Goal: Information Seeking & Learning: Learn about a topic

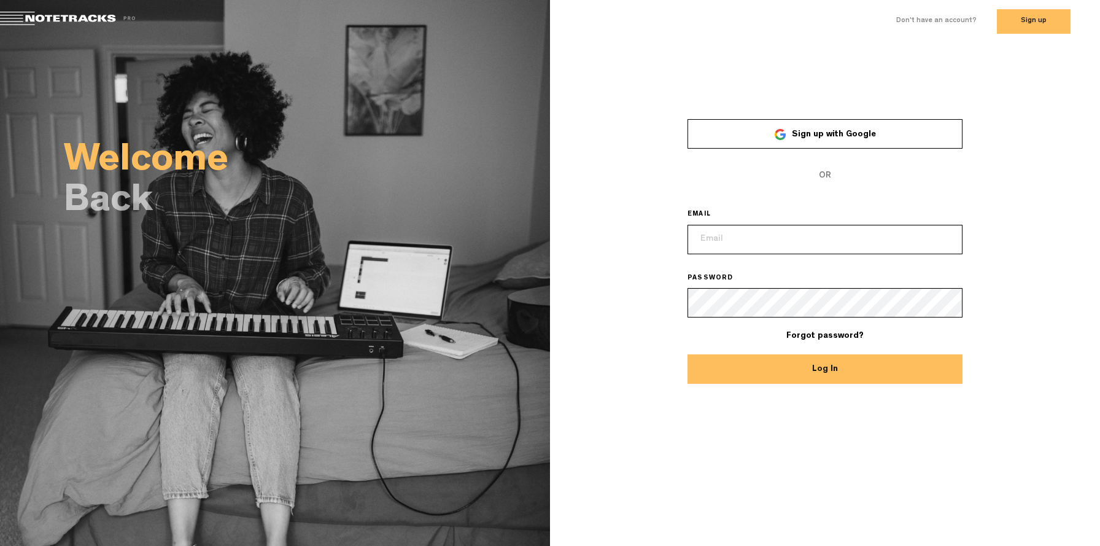
click at [860, 127] on link "Sign up with Google" at bounding box center [825, 133] width 275 height 29
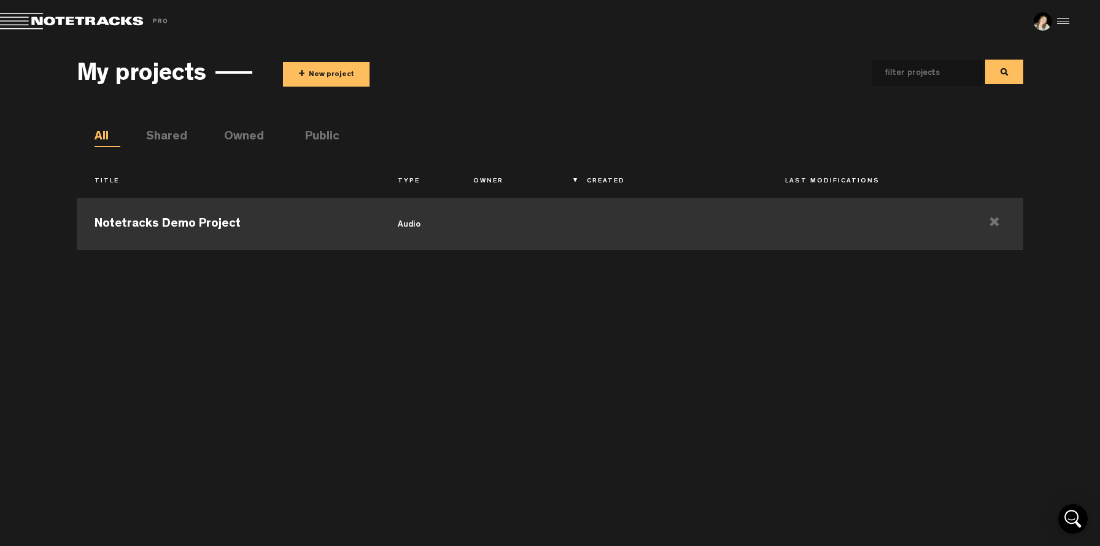
click at [244, 238] on td "Notetracks Demo Project" at bounding box center [228, 222] width 303 height 55
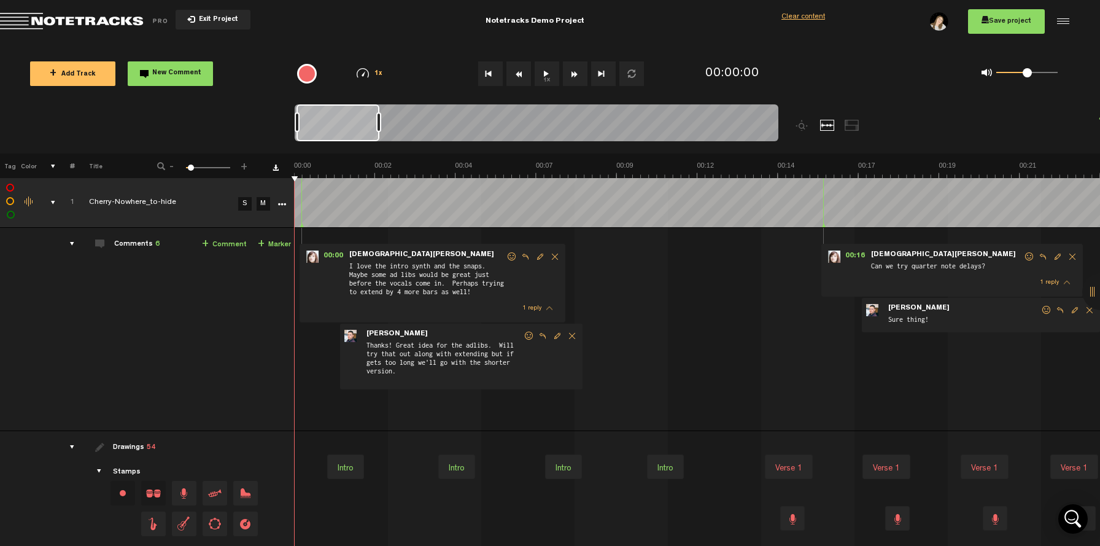
click at [1051, 26] on div "Share project Save project" at bounding box center [892, 21] width 357 height 25
click at [1062, 23] on div at bounding box center [1061, 21] width 18 height 18
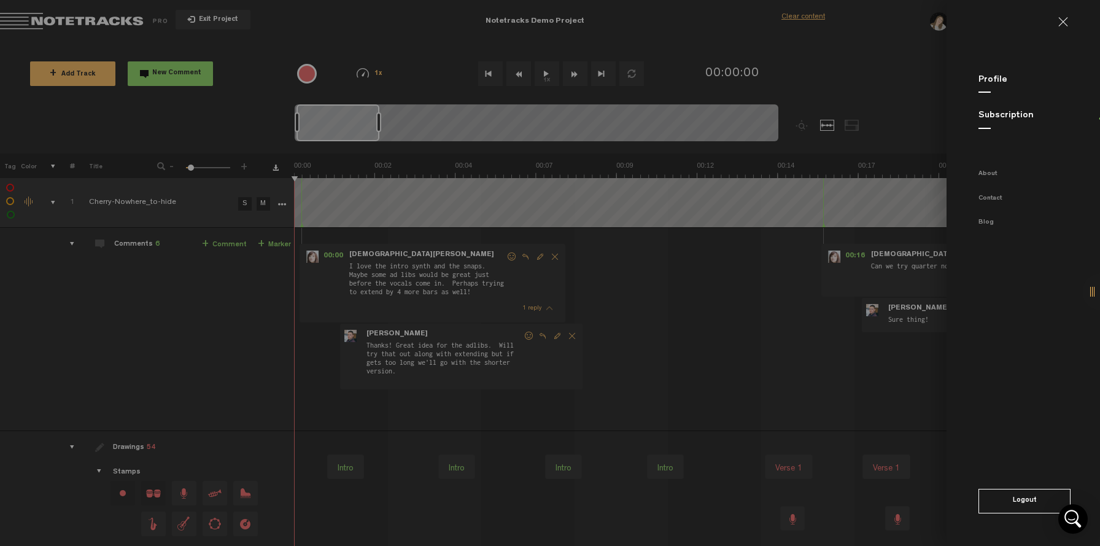
click at [1072, 21] on link at bounding box center [1069, 22] width 20 height 10
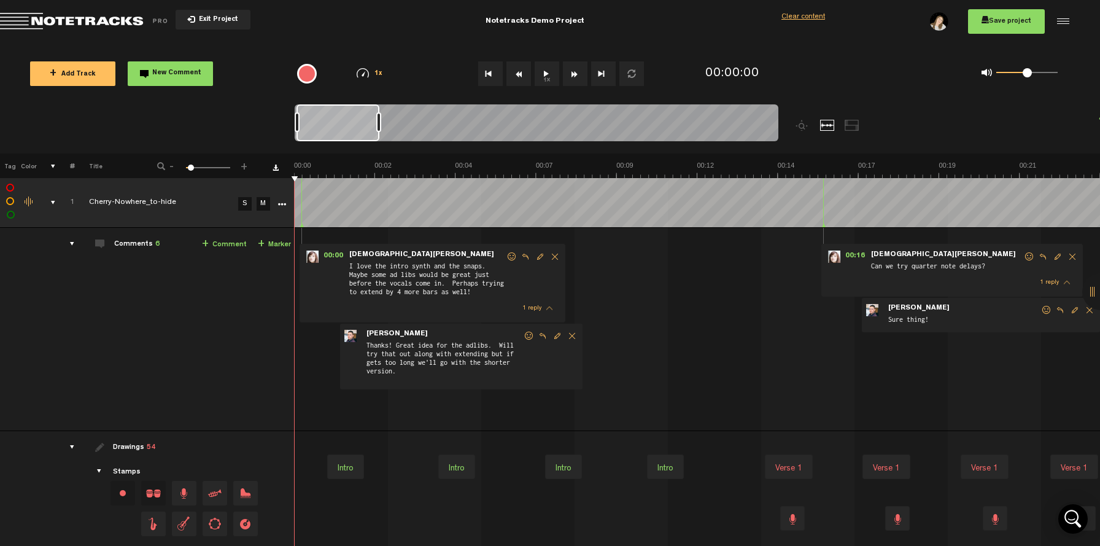
click at [849, 125] on div at bounding box center [852, 125] width 15 height 11
click at [829, 125] on div at bounding box center [827, 125] width 15 height 11
click at [800, 121] on div at bounding box center [803, 125] width 15 height 11
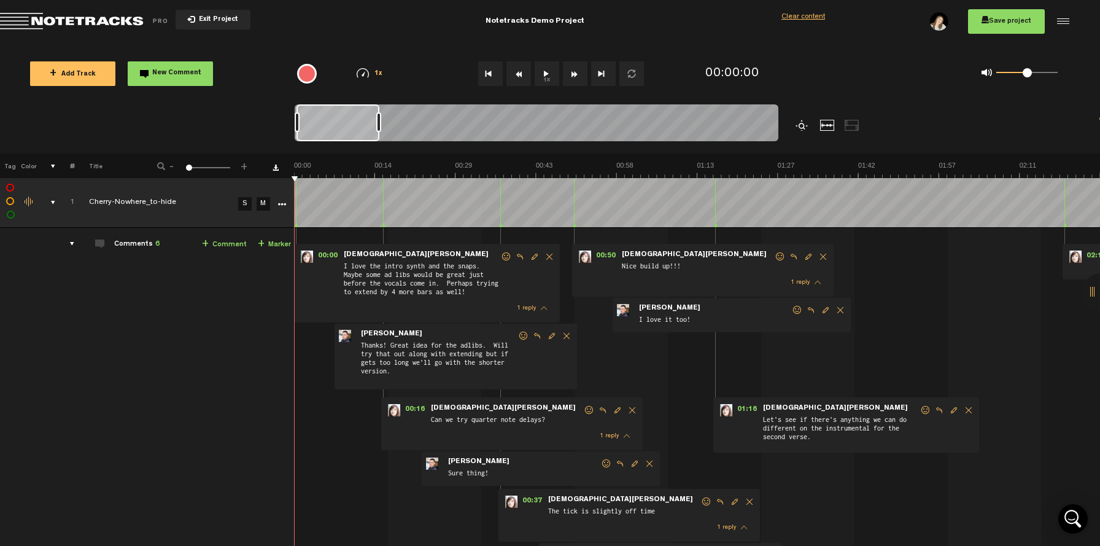
click at [800, 121] on div at bounding box center [803, 125] width 15 height 11
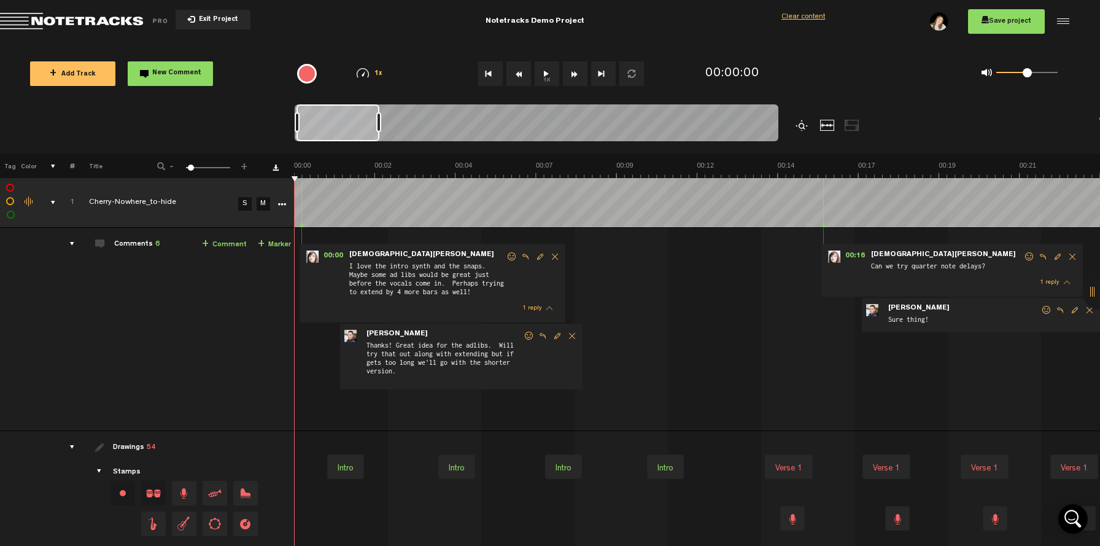
click at [800, 121] on div at bounding box center [803, 125] width 15 height 11
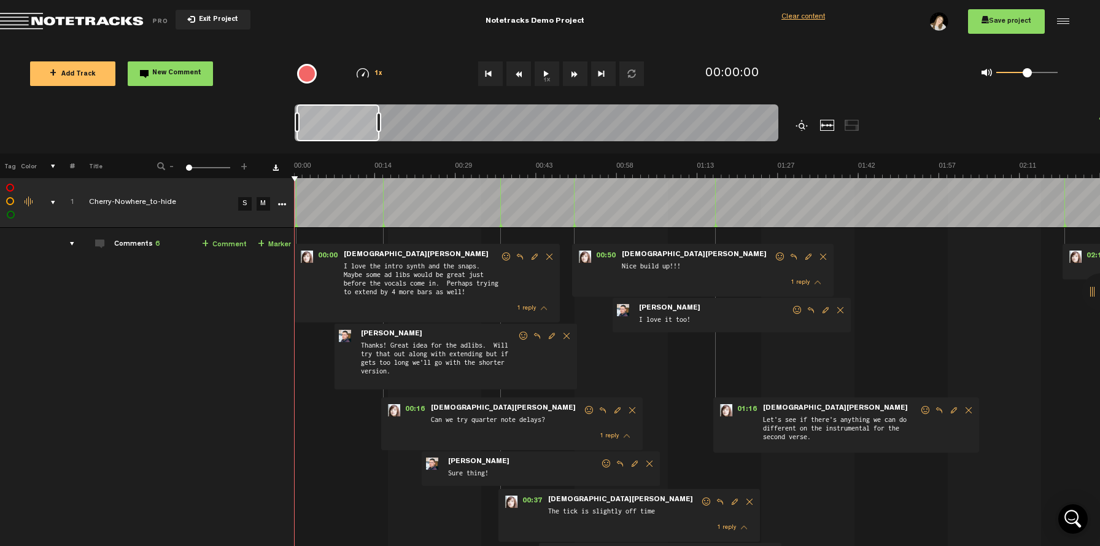
click at [800, 121] on div at bounding box center [803, 125] width 15 height 11
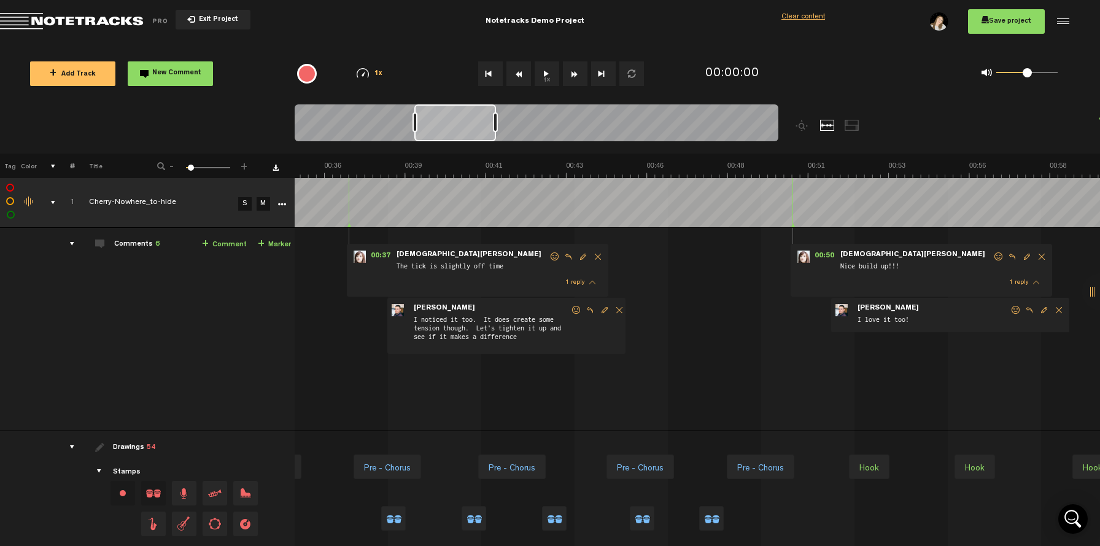
scroll to position [0, 1179]
click at [211, 26] on button "Exit Project" at bounding box center [213, 20] width 75 height 20
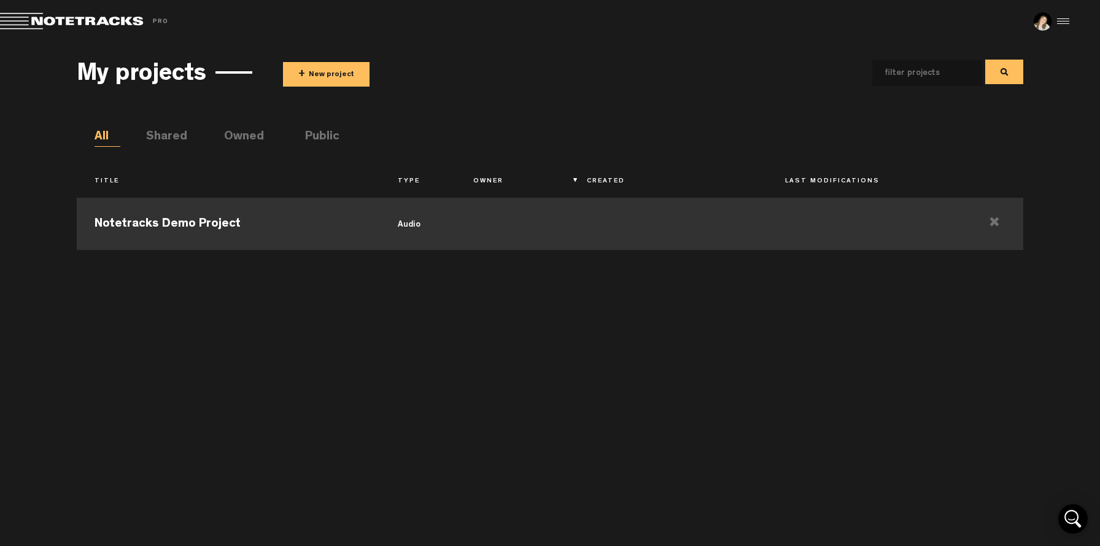
click at [548, 230] on td at bounding box center [513, 222] width 114 height 55
